Goal: Task Accomplishment & Management: Use online tool/utility

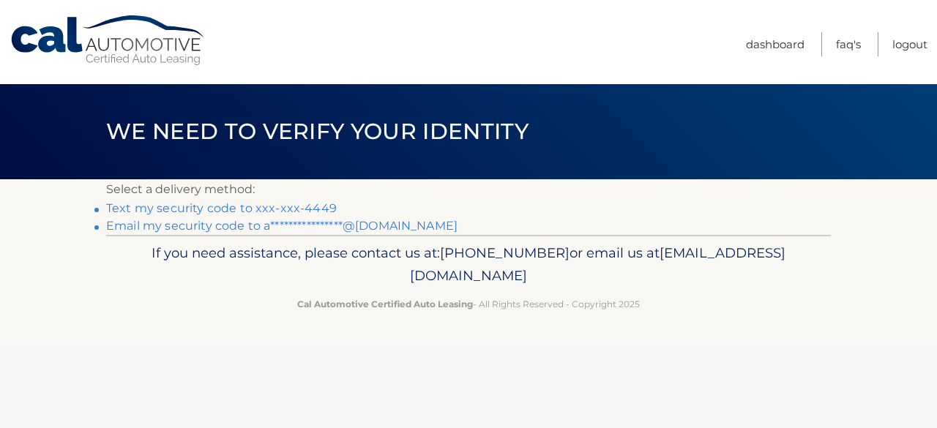
click at [239, 204] on link "Text my security code to xxx-xxx-4449" at bounding box center [221, 208] width 231 height 14
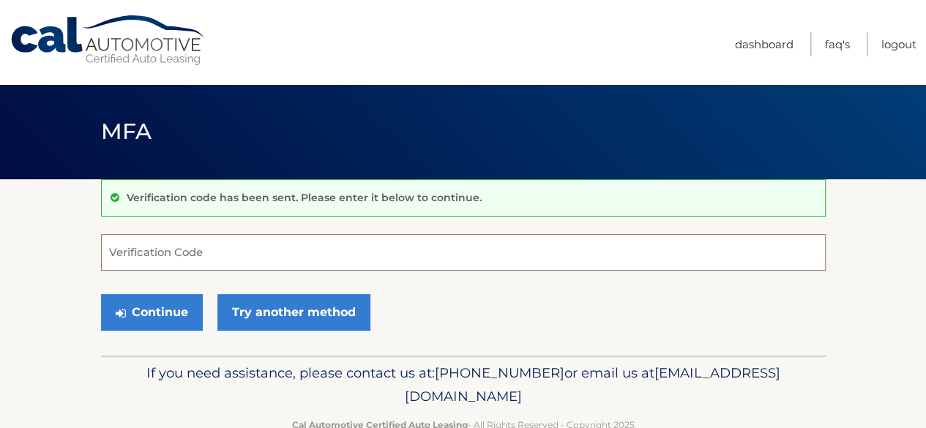
click at [137, 254] on input "Verification Code" at bounding box center [463, 252] width 725 height 37
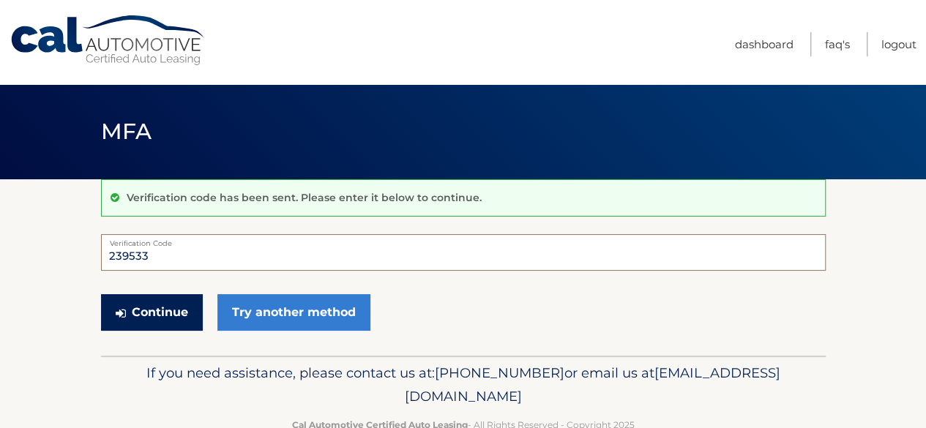
type input "239533"
click at [141, 319] on button "Continue" at bounding box center [152, 312] width 102 height 37
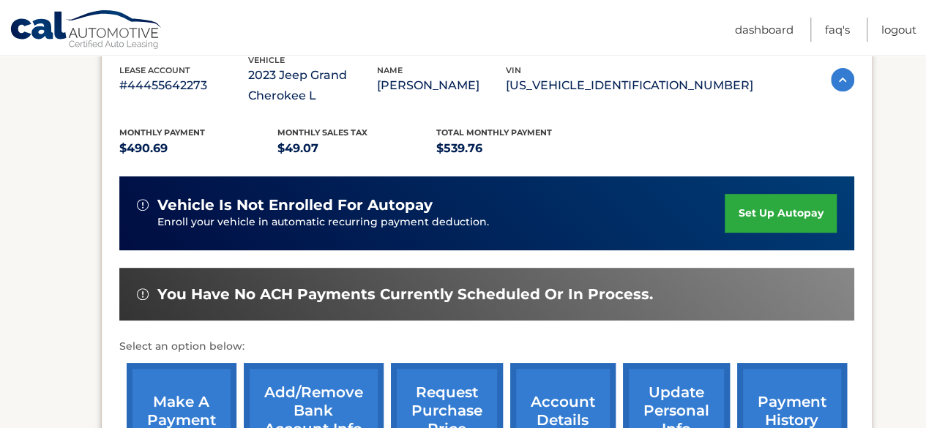
scroll to position [359, 0]
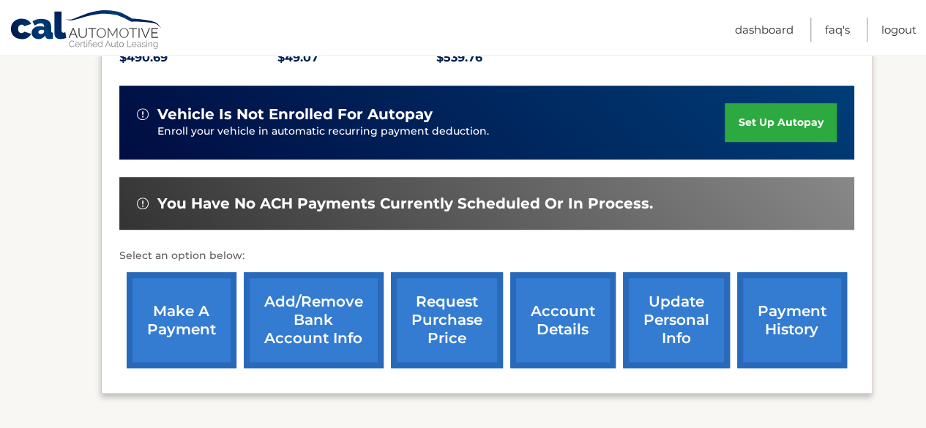
click at [172, 335] on link "make a payment" at bounding box center [182, 320] width 110 height 96
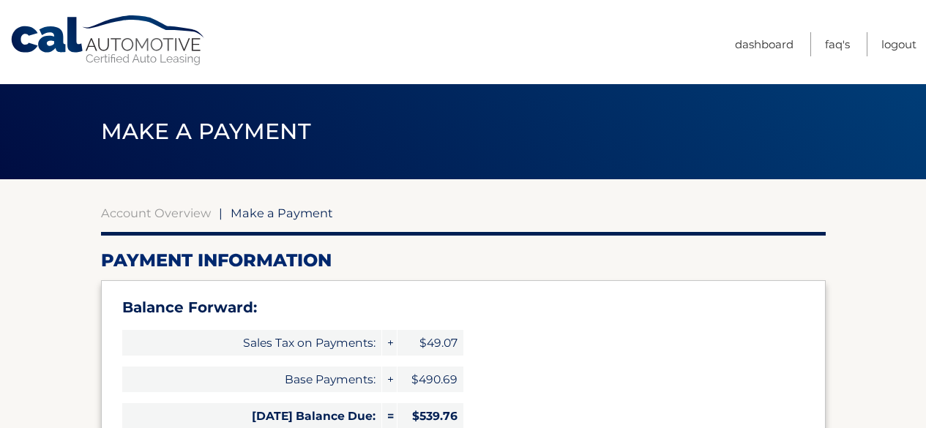
select select "MDU2YTIxYTUtODI4OC00MDI3LTlmOTctYzk5NTdiNGNhYmFj"
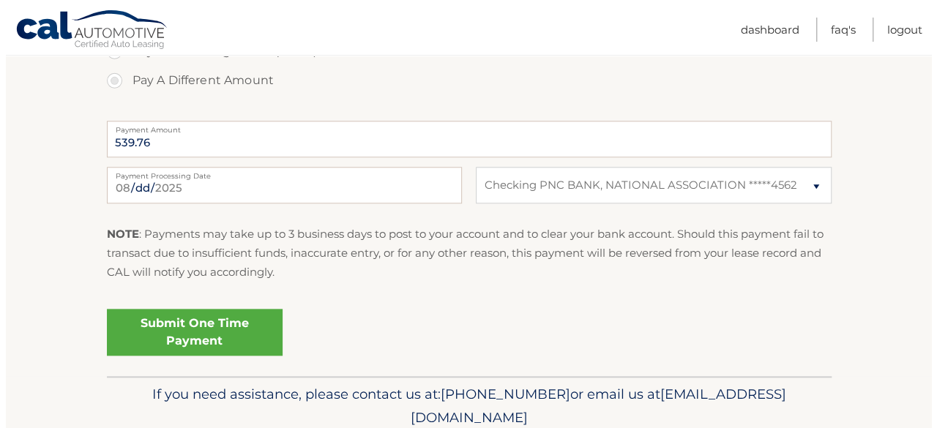
scroll to position [657, 0]
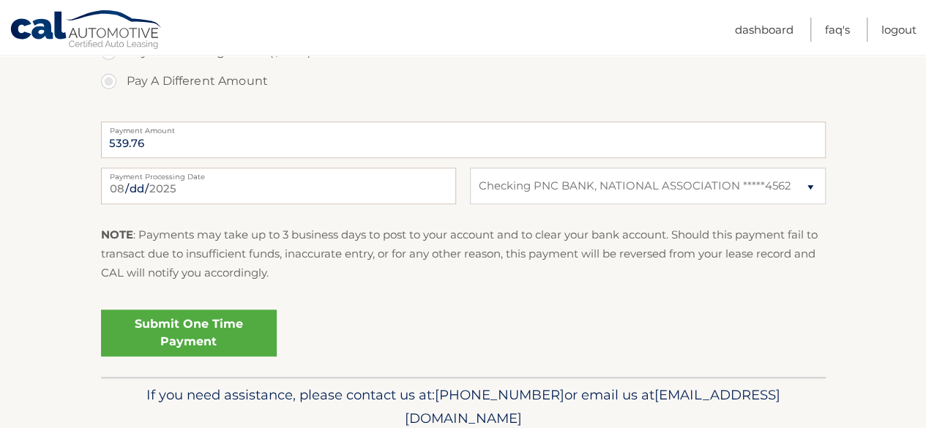
click at [189, 330] on link "Submit One Time Payment" at bounding box center [189, 333] width 176 height 47
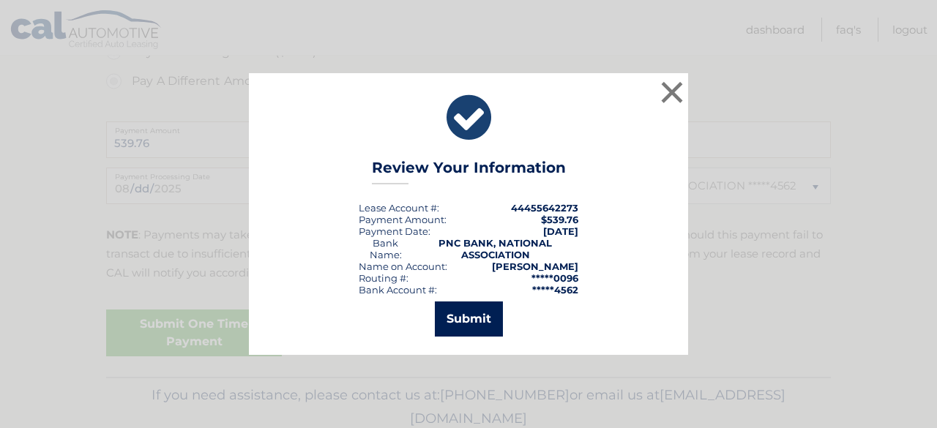
click at [480, 311] on button "Submit" at bounding box center [469, 319] width 68 height 35
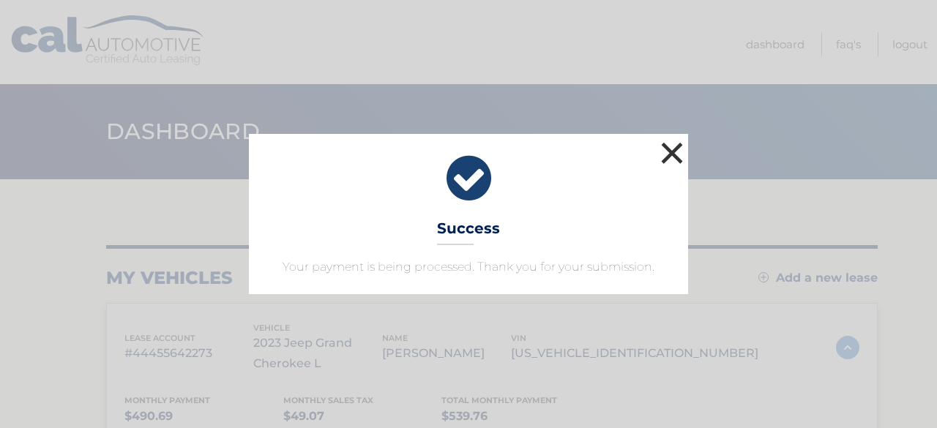
click at [666, 144] on button "×" at bounding box center [672, 152] width 29 height 29
